Goal: Use online tool/utility: Utilize a website feature to perform a specific function

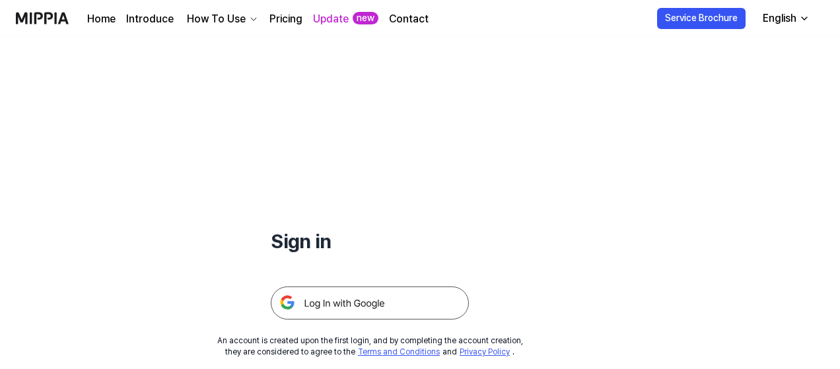
click at [367, 309] on img at bounding box center [370, 303] width 198 height 33
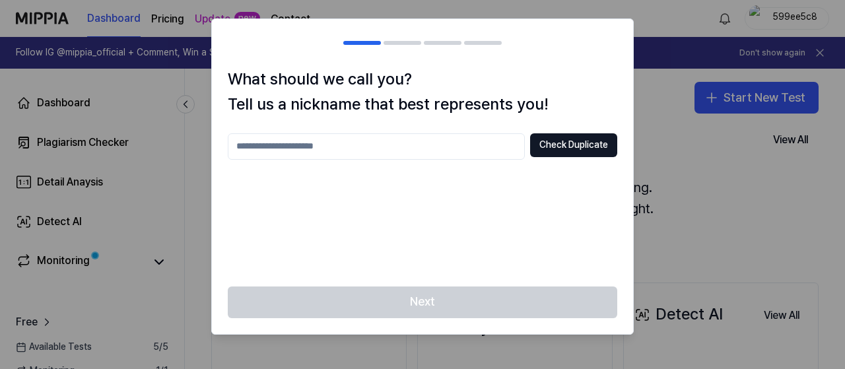
click at [436, 145] on input "text" at bounding box center [376, 146] width 297 height 26
click at [670, 190] on div at bounding box center [422, 184] width 845 height 369
drag, startPoint x: 678, startPoint y: 152, endPoint x: 701, endPoint y: 188, distance: 42.1
click at [701, 188] on div at bounding box center [422, 184] width 845 height 369
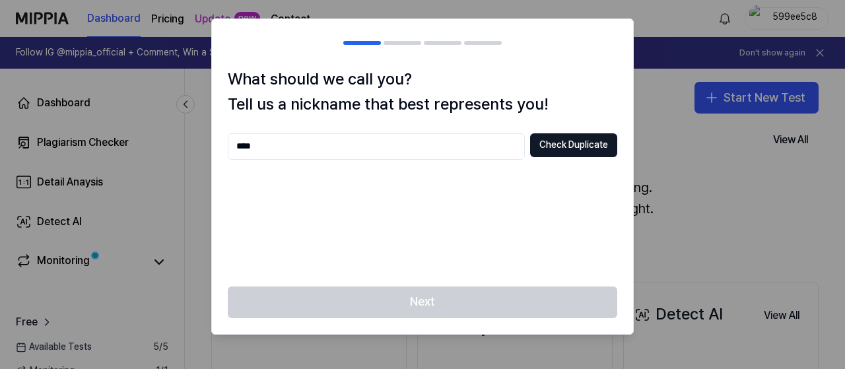
click at [348, 160] on div "**** Check Duplicate" at bounding box center [423, 201] width 390 height 137
click at [252, 150] on input "****" at bounding box center [376, 146] width 297 height 26
type input "*"
drag, startPoint x: 724, startPoint y: 123, endPoint x: 623, endPoint y: 6, distance: 154.1
click at [623, 6] on div at bounding box center [422, 184] width 845 height 369
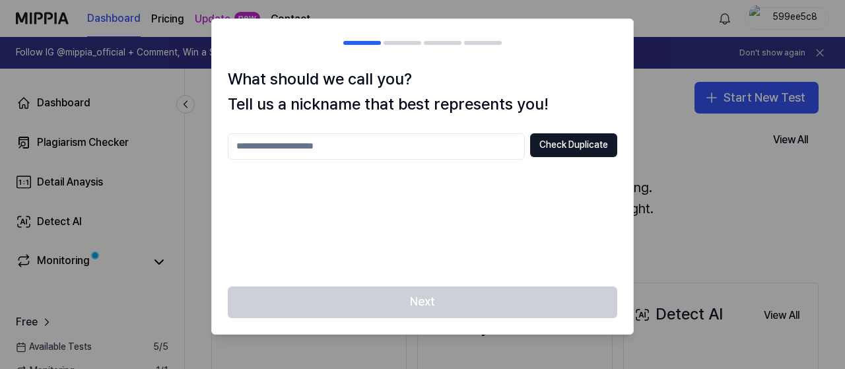
click at [623, 6] on div at bounding box center [422, 184] width 845 height 369
click at [396, 43] on div at bounding box center [403, 43] width 38 height 4
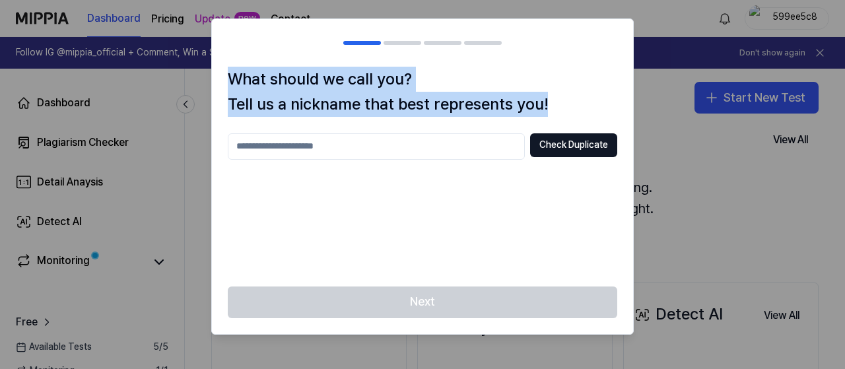
drag, startPoint x: 446, startPoint y: 44, endPoint x: 332, endPoint y: 145, distance: 152.5
click at [332, 145] on div "What should we call you? Tell us a nickname that best represents you! Check Dup…" at bounding box center [422, 176] width 423 height 316
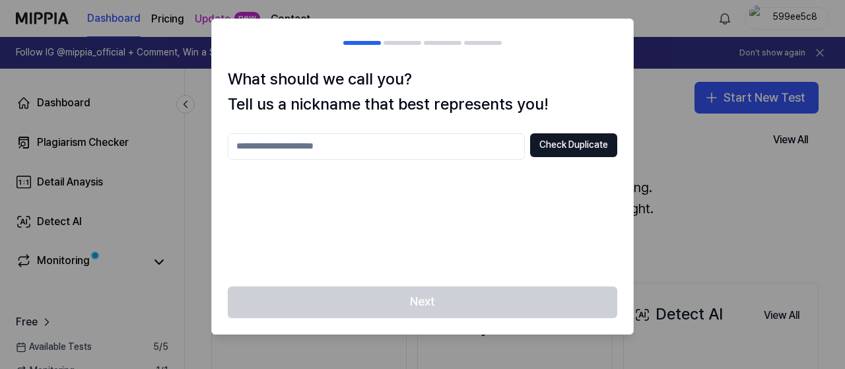
click at [332, 145] on input "text" at bounding box center [376, 146] width 297 height 26
type input "****"
click at [563, 147] on button "Check Duplicate" at bounding box center [573, 145] width 87 height 24
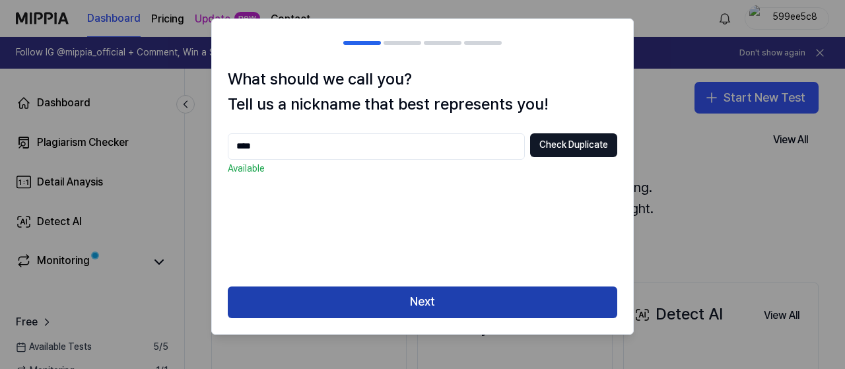
click at [421, 304] on button "Next" at bounding box center [423, 303] width 390 height 32
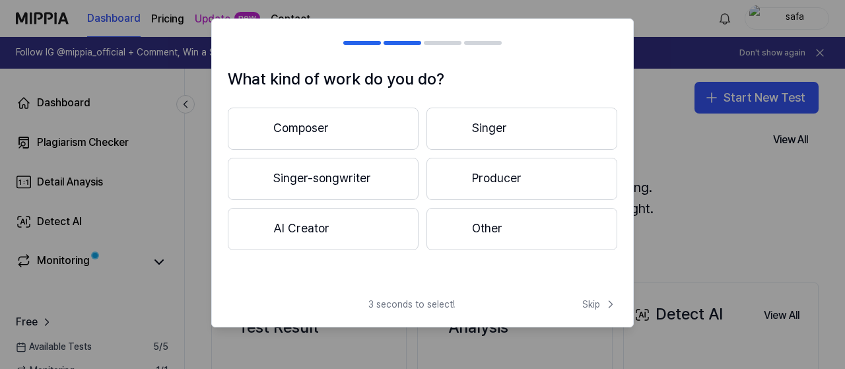
click at [476, 241] on button "Other" at bounding box center [522, 229] width 191 height 42
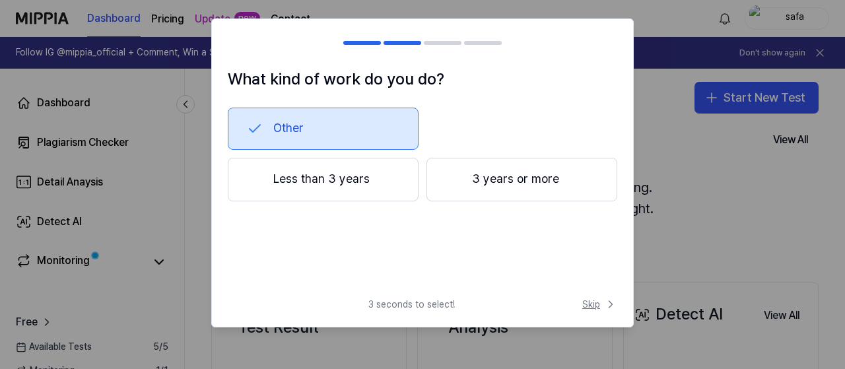
click at [591, 305] on span "Skip" at bounding box center [599, 304] width 35 height 13
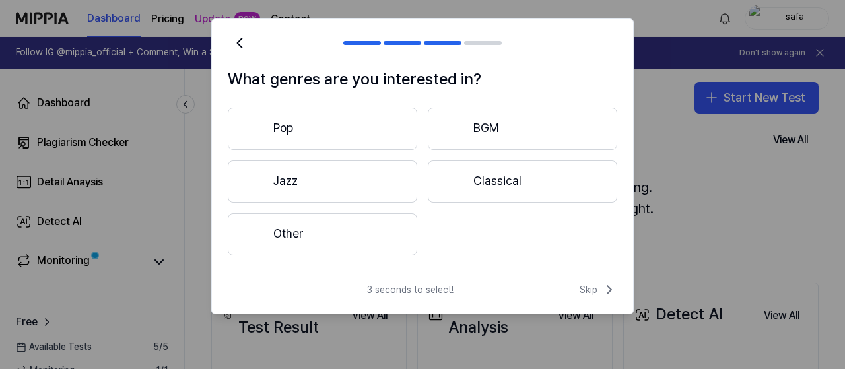
click at [592, 297] on span "Skip" at bounding box center [599, 290] width 38 height 16
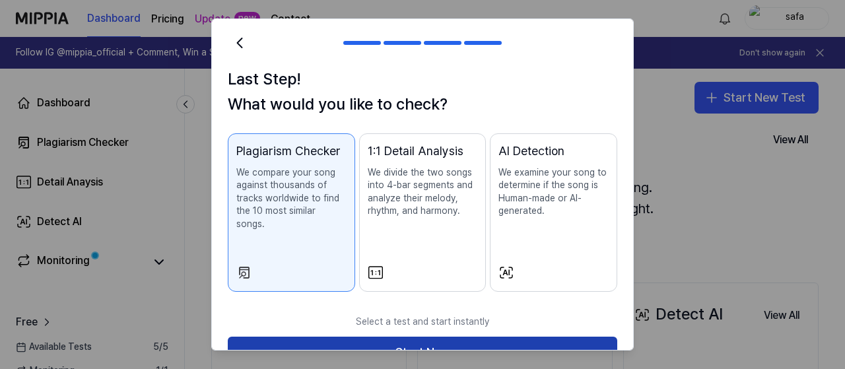
click at [459, 337] on button "Start Now" at bounding box center [423, 353] width 390 height 32
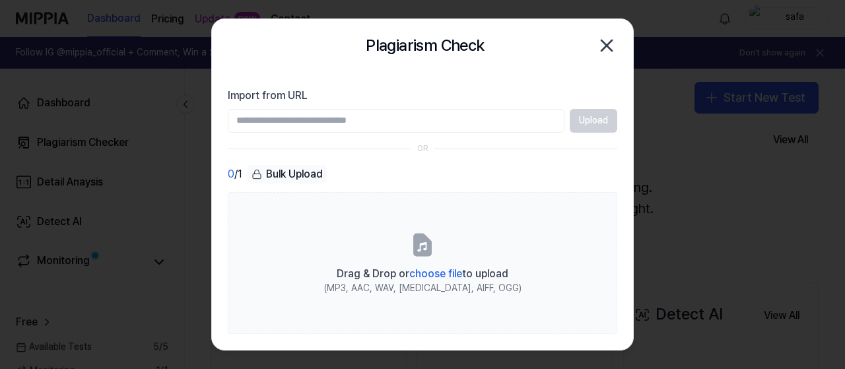
click at [352, 117] on input "Import from URL" at bounding box center [396, 121] width 337 height 24
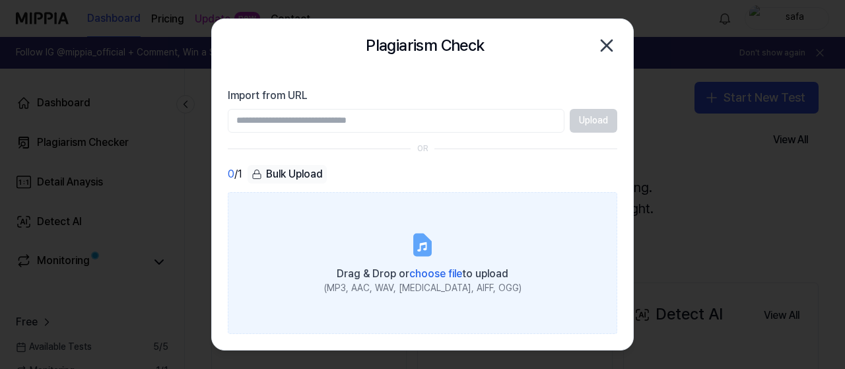
click at [424, 270] on span "choose file" at bounding box center [435, 273] width 53 height 13
click at [0, 0] on input "Drag & Drop or choose file to upload (MP3, AAC, WAV, [MEDICAL_DATA], AIFF, OGG)" at bounding box center [0, 0] width 0 height 0
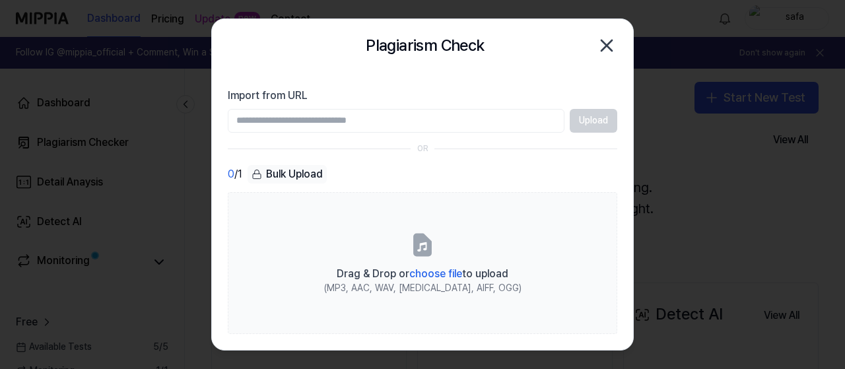
click at [611, 44] on icon "button" at bounding box center [606, 45] width 21 height 21
